Goal: Information Seeking & Learning: Learn about a topic

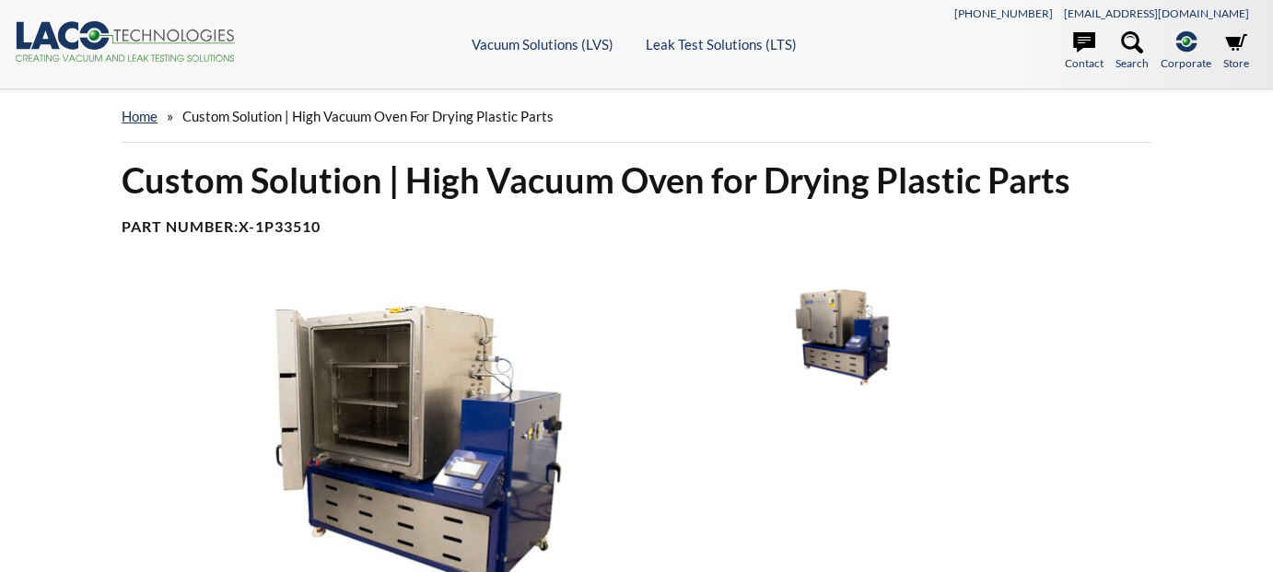
select select "Language Translate Widget"
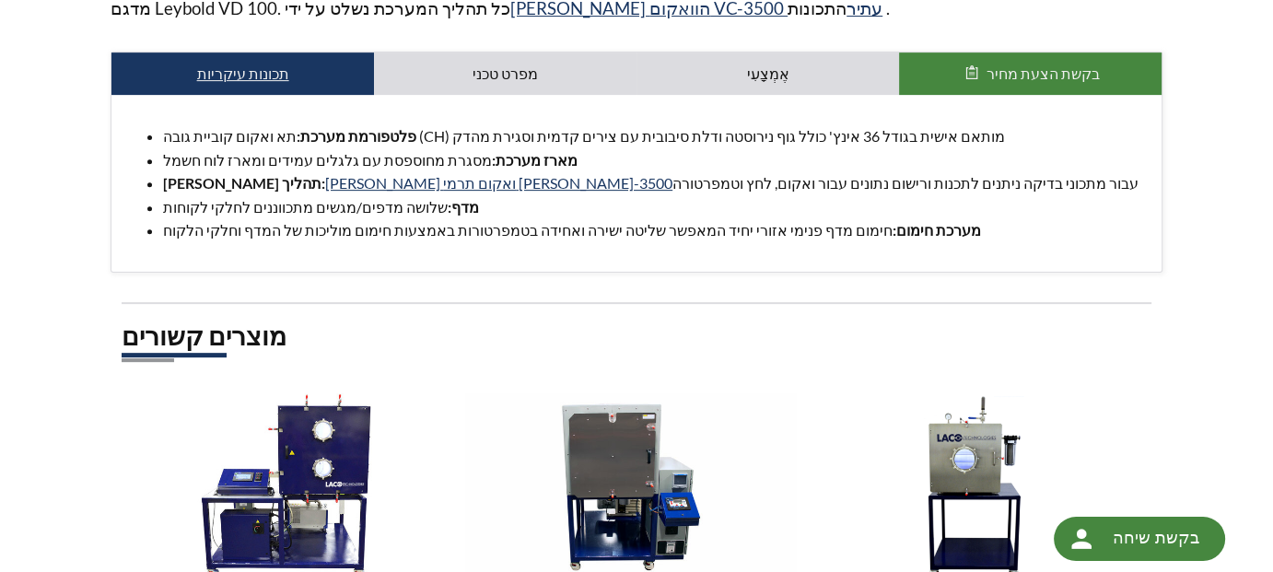
scroll to position [706, 0]
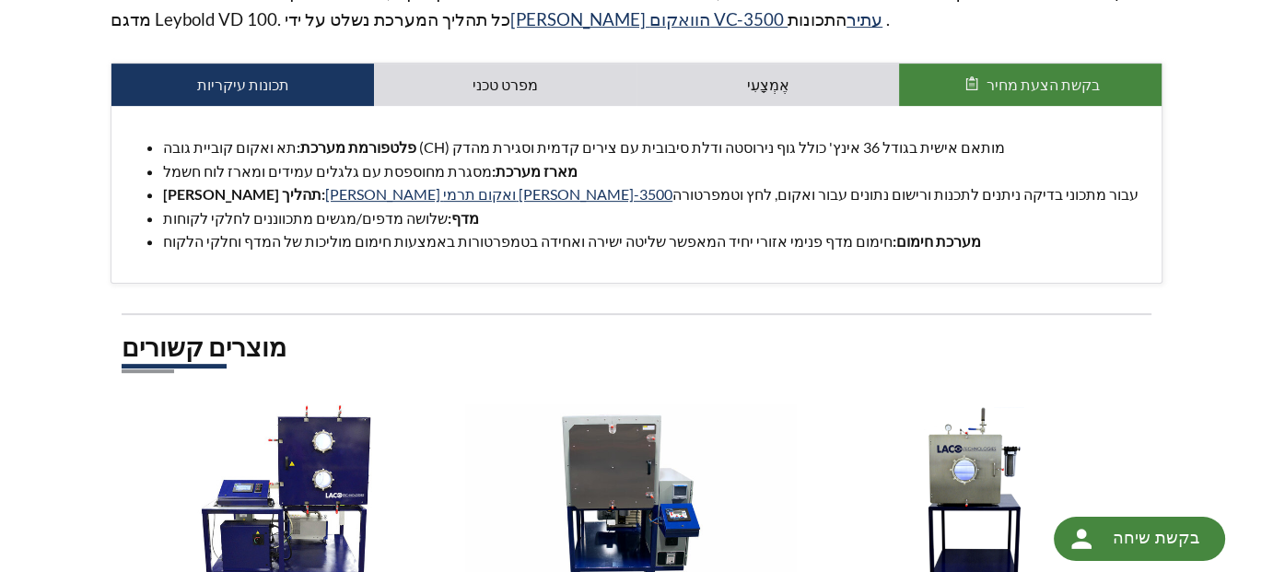
drag, startPoint x: 250, startPoint y: 237, endPoint x: 182, endPoint y: 247, distance: 68.0
drag, startPoint x: 182, startPoint y: 247, endPoint x: 540, endPoint y: 329, distance: 366.6
click at [540, 330] on h2 "מוצרים קשורים" at bounding box center [637, 347] width 1030 height 34
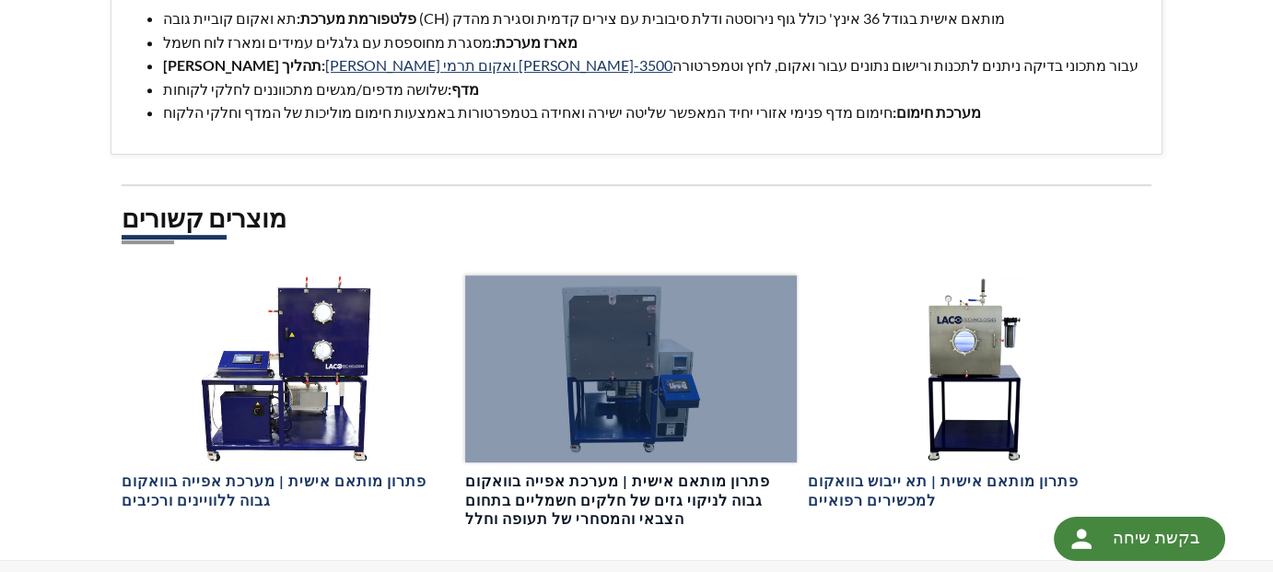
scroll to position [859, 0]
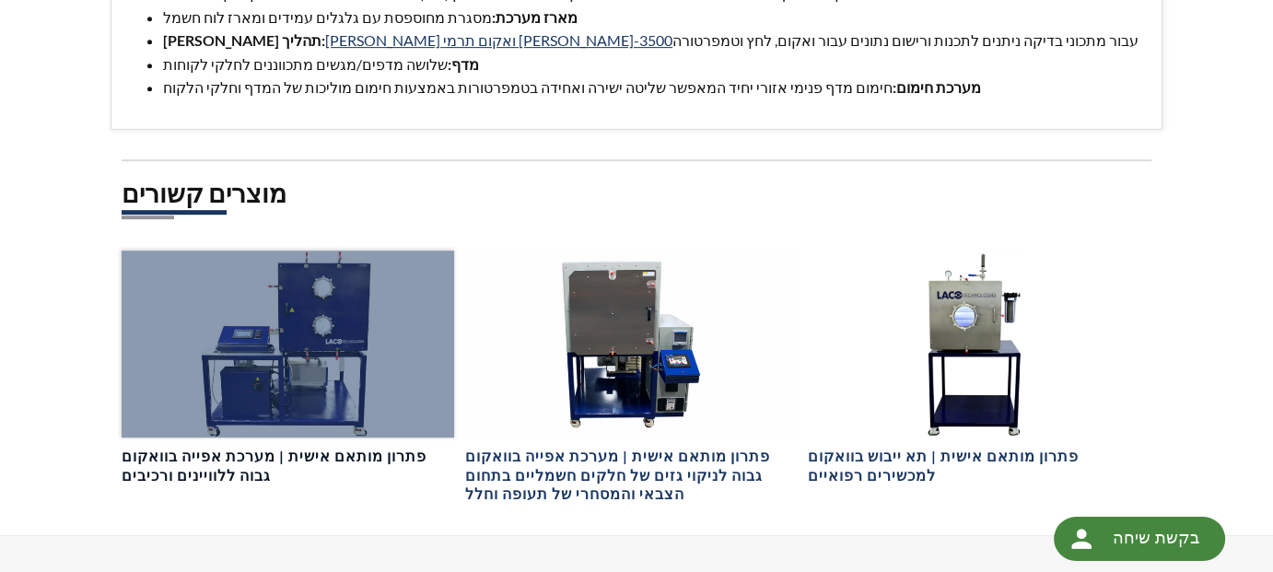
drag, startPoint x: 365, startPoint y: 377, endPoint x: 336, endPoint y: 398, distance: 35.6
click at [317, 411] on div at bounding box center [288, 344] width 332 height 186
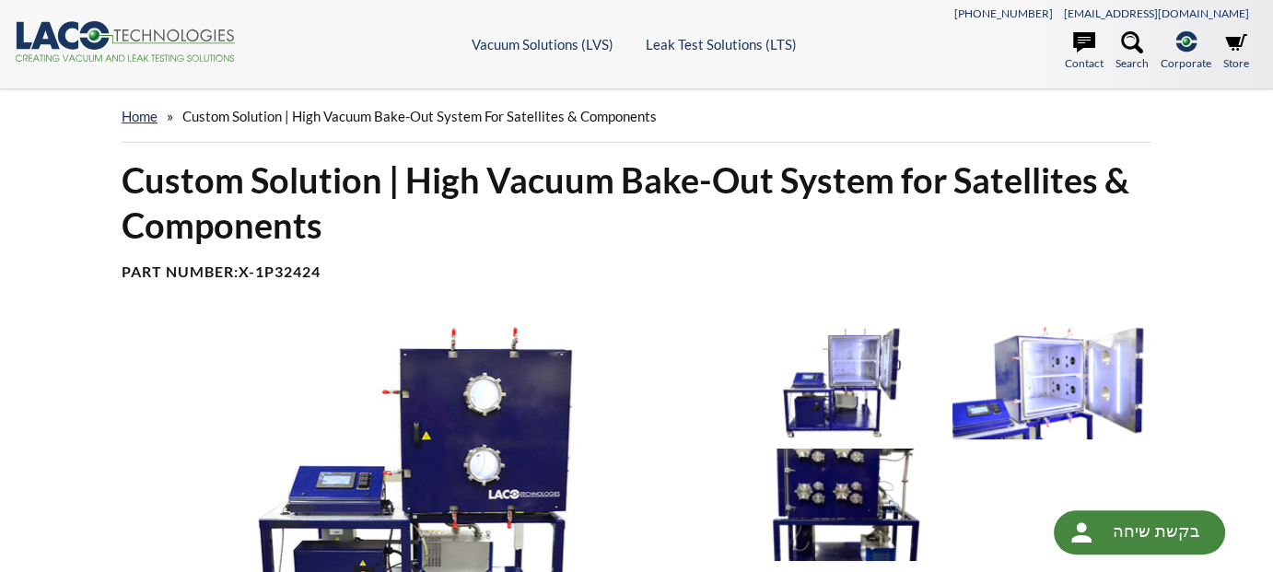
select select "Language Translate Widget"
